Goal: Check status: Check status

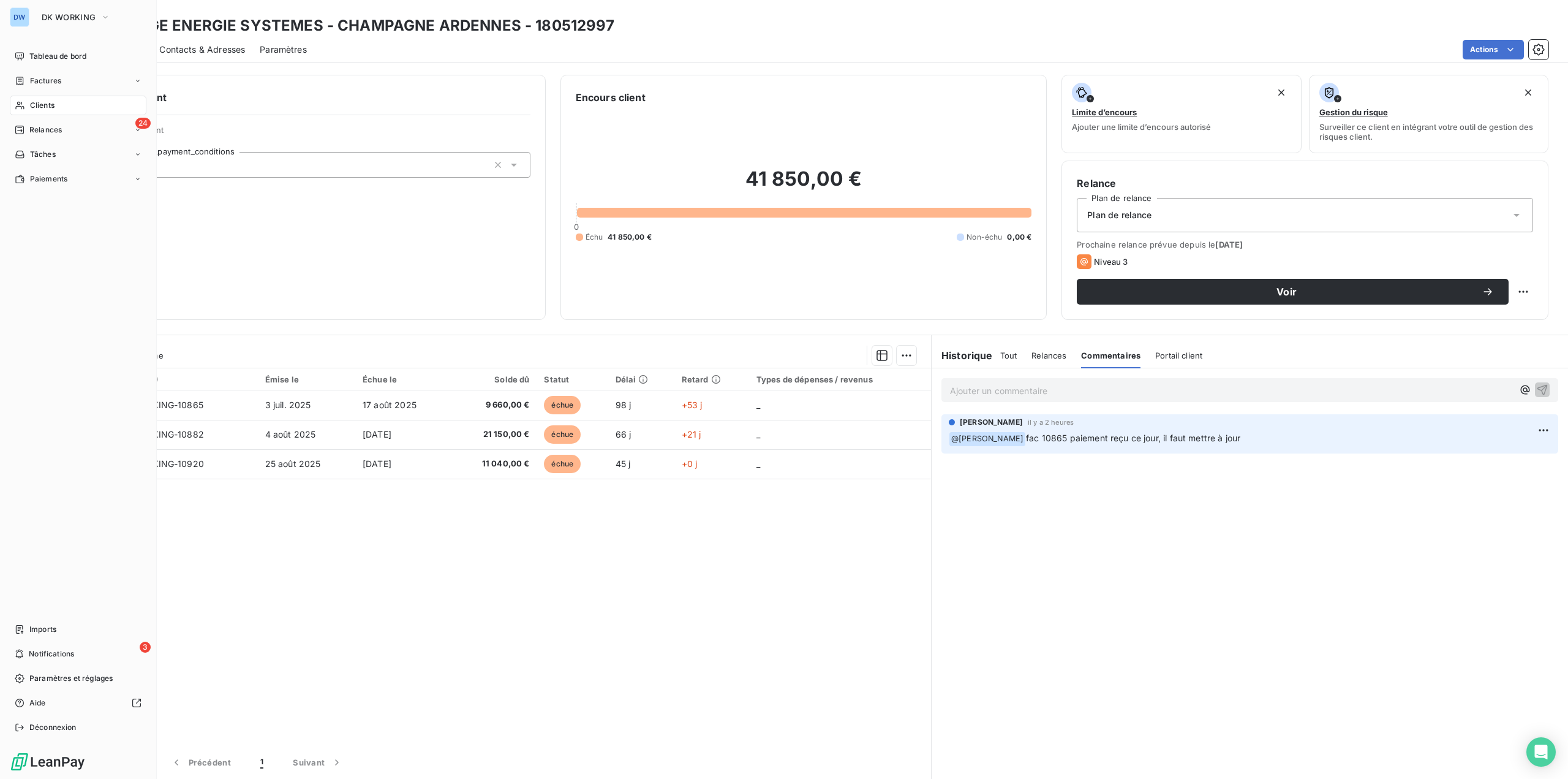
click at [38, 104] on span "Clients" at bounding box center [42, 105] width 25 height 11
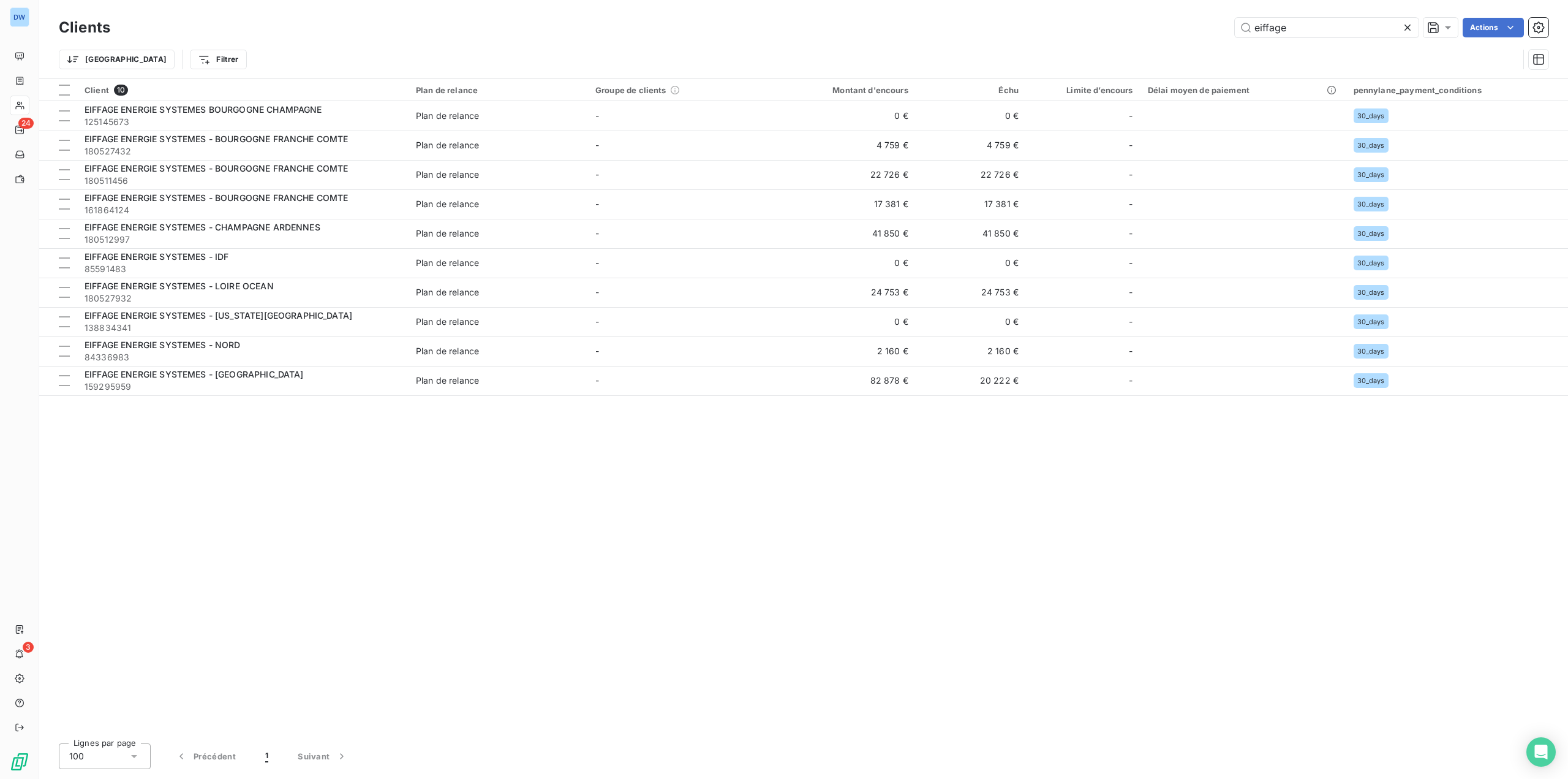
drag, startPoint x: 1305, startPoint y: 35, endPoint x: 1204, endPoint y: 36, distance: 101.0
click at [1204, 36] on div "eiffage Actions" at bounding box center [837, 27] width 1423 height 19
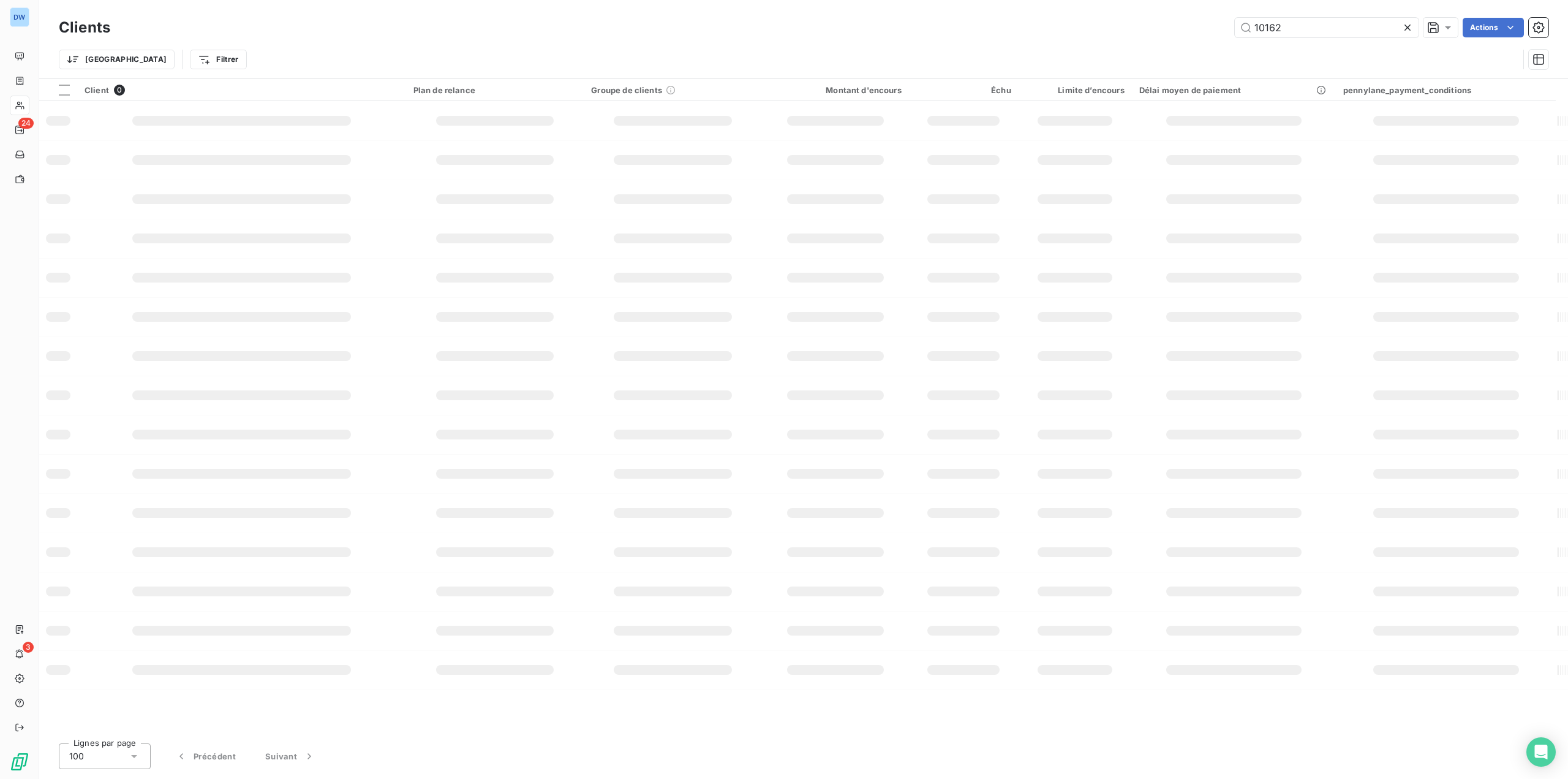
type input "10162"
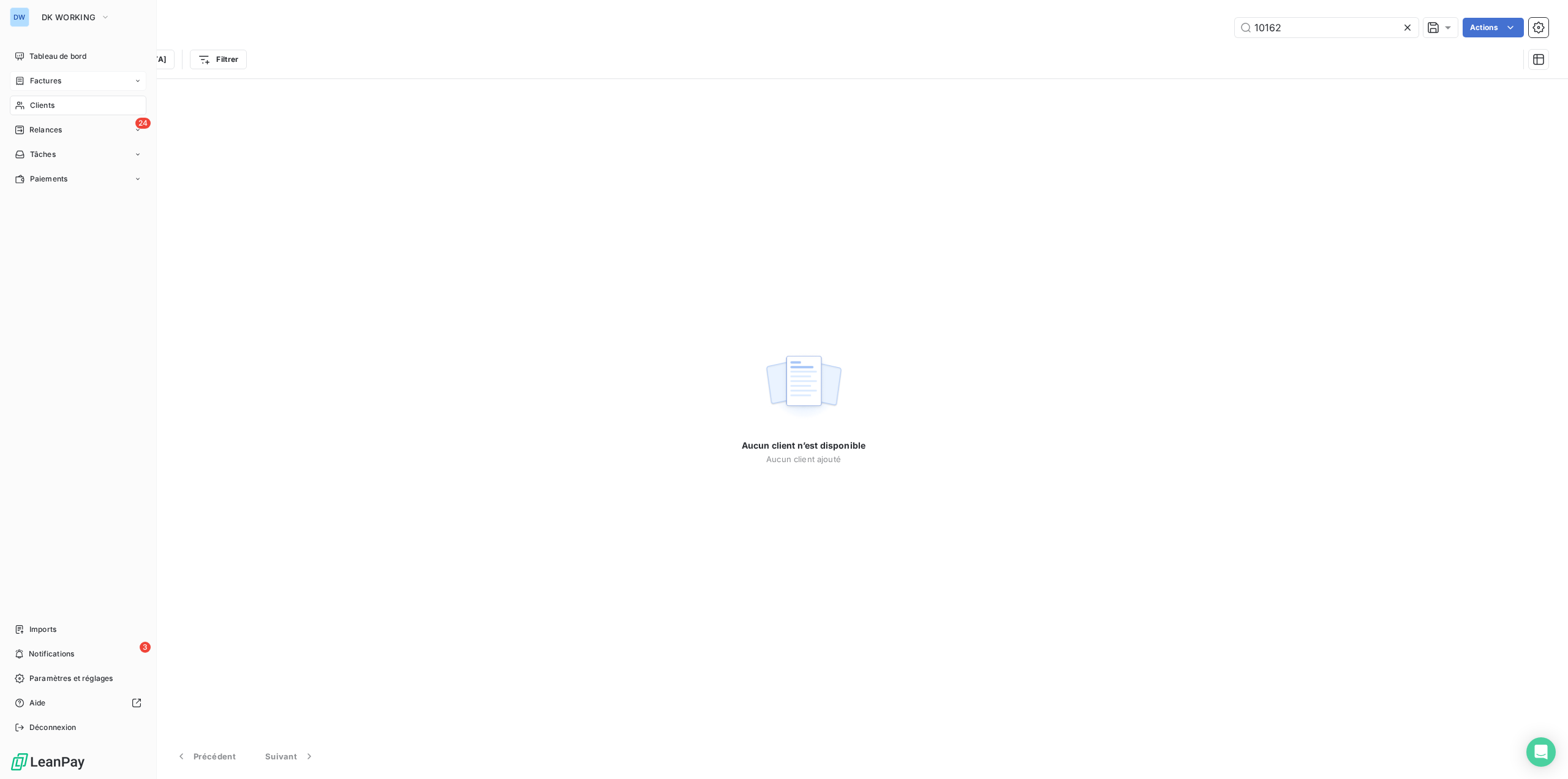
click at [48, 81] on span "Factures" at bounding box center [45, 81] width 32 height 11
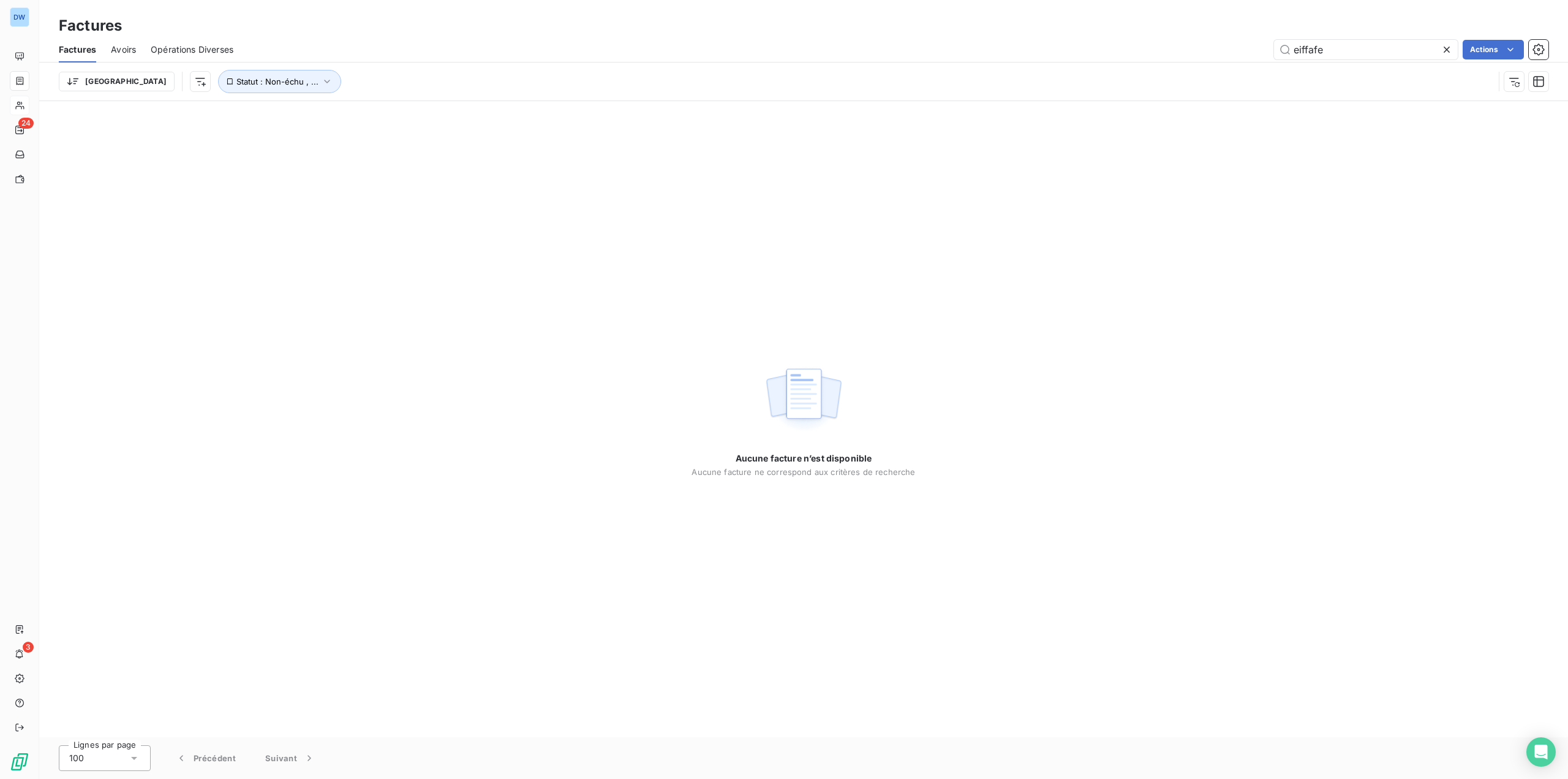
drag, startPoint x: 1333, startPoint y: 55, endPoint x: 996, endPoint y: 55, distance: 337.0
click at [1028, 56] on div "eiffafe Actions" at bounding box center [898, 49] width 1300 height 19
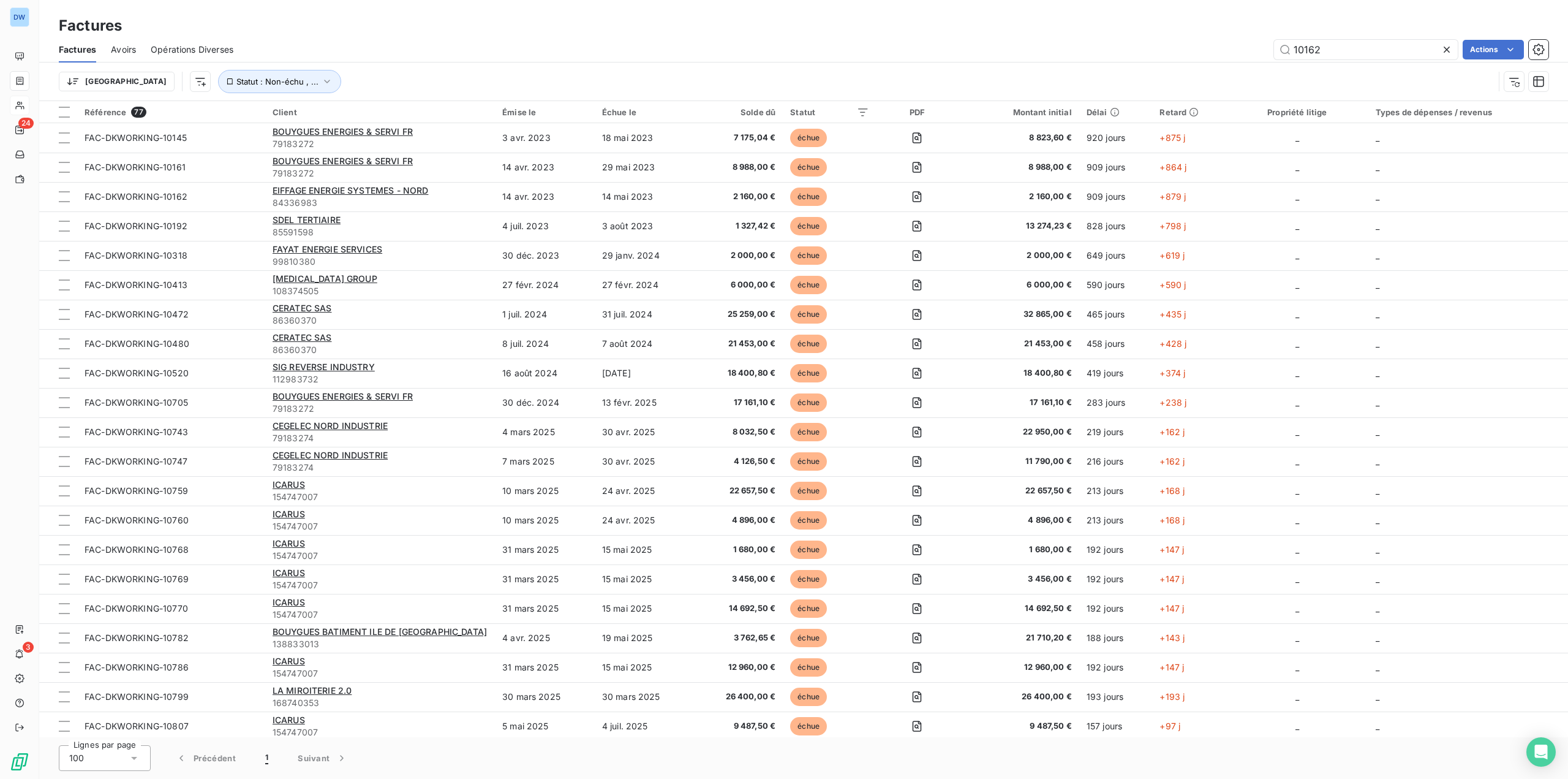
type input "10162"
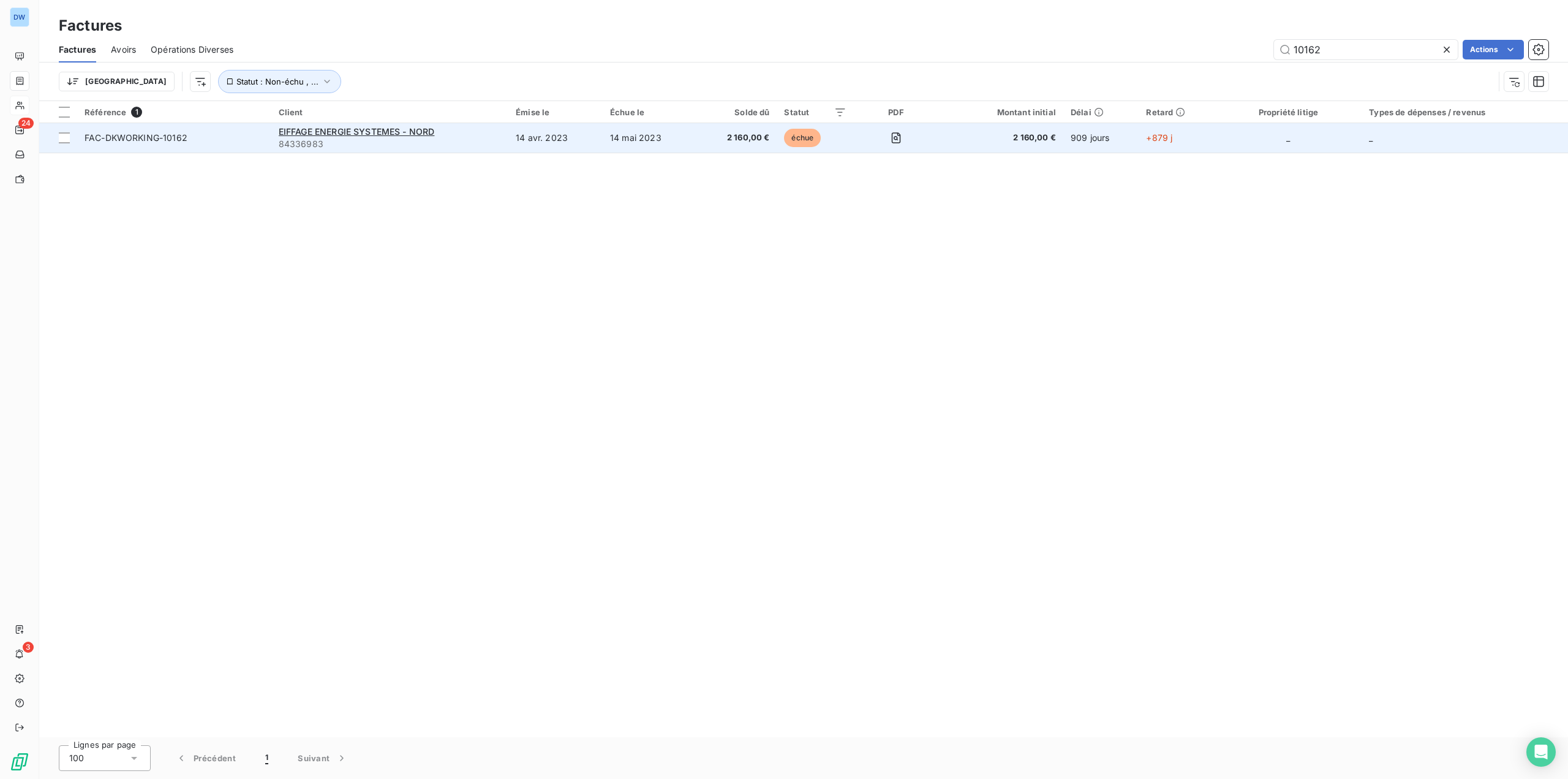
click at [349, 149] on span "84336983" at bounding box center [390, 144] width 222 height 12
